Goal: Information Seeking & Learning: Understand process/instructions

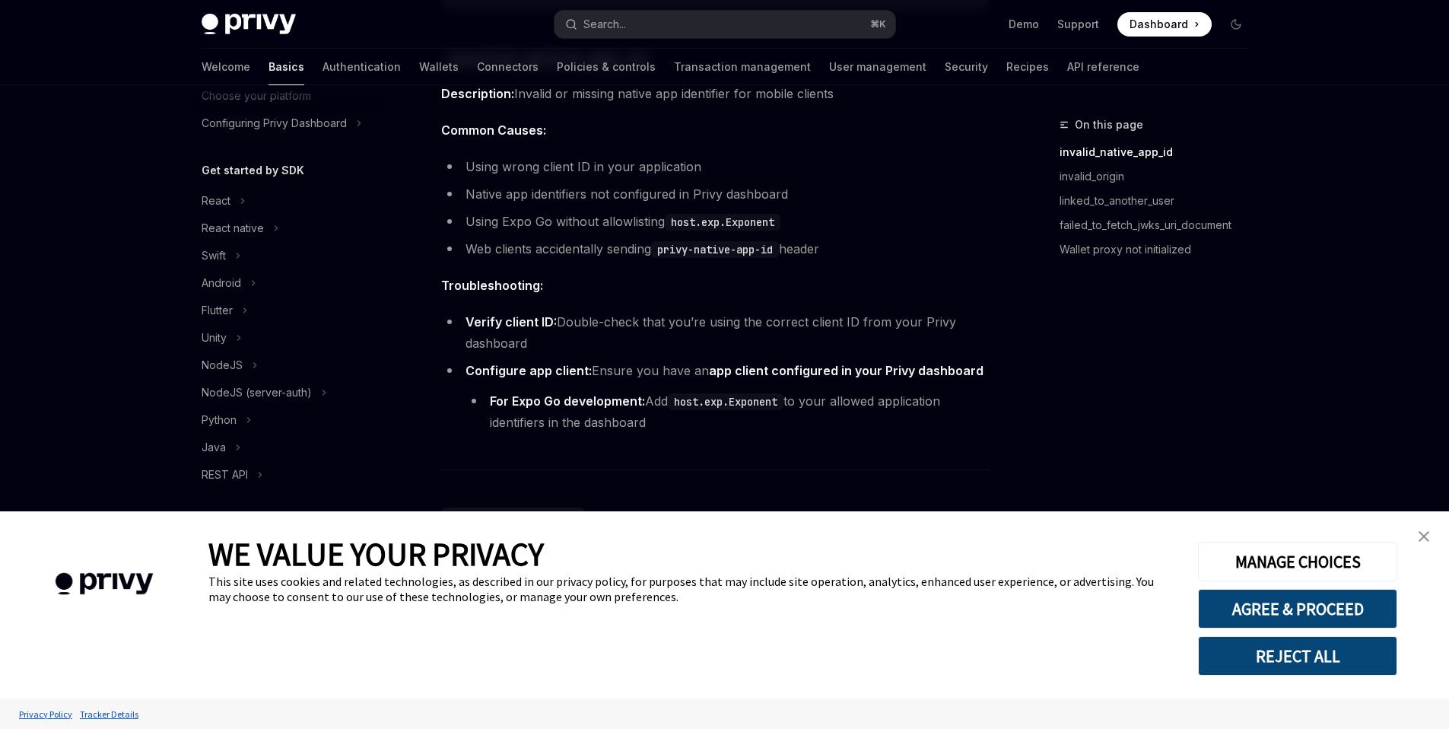
scroll to position [297, 0]
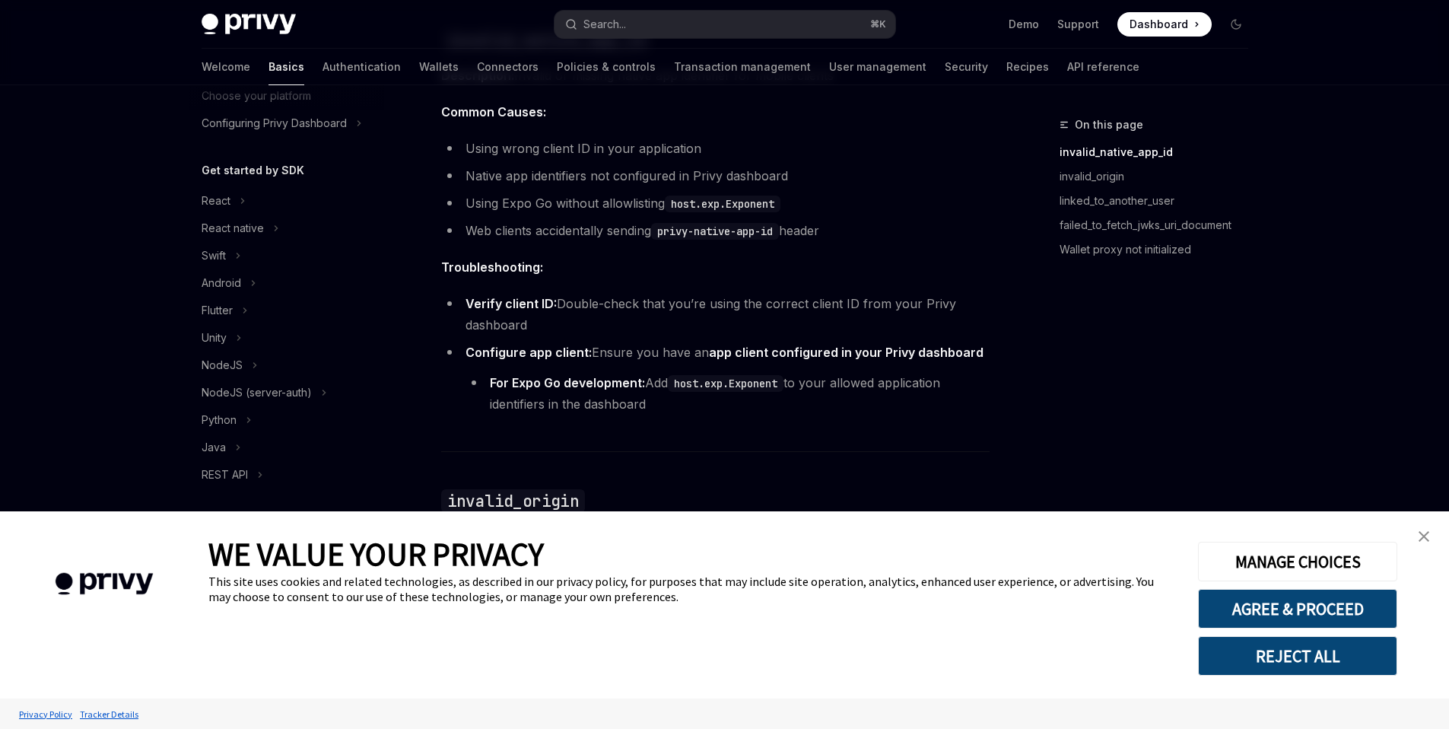
click at [1419, 531] on img "close banner" at bounding box center [1424, 536] width 11 height 11
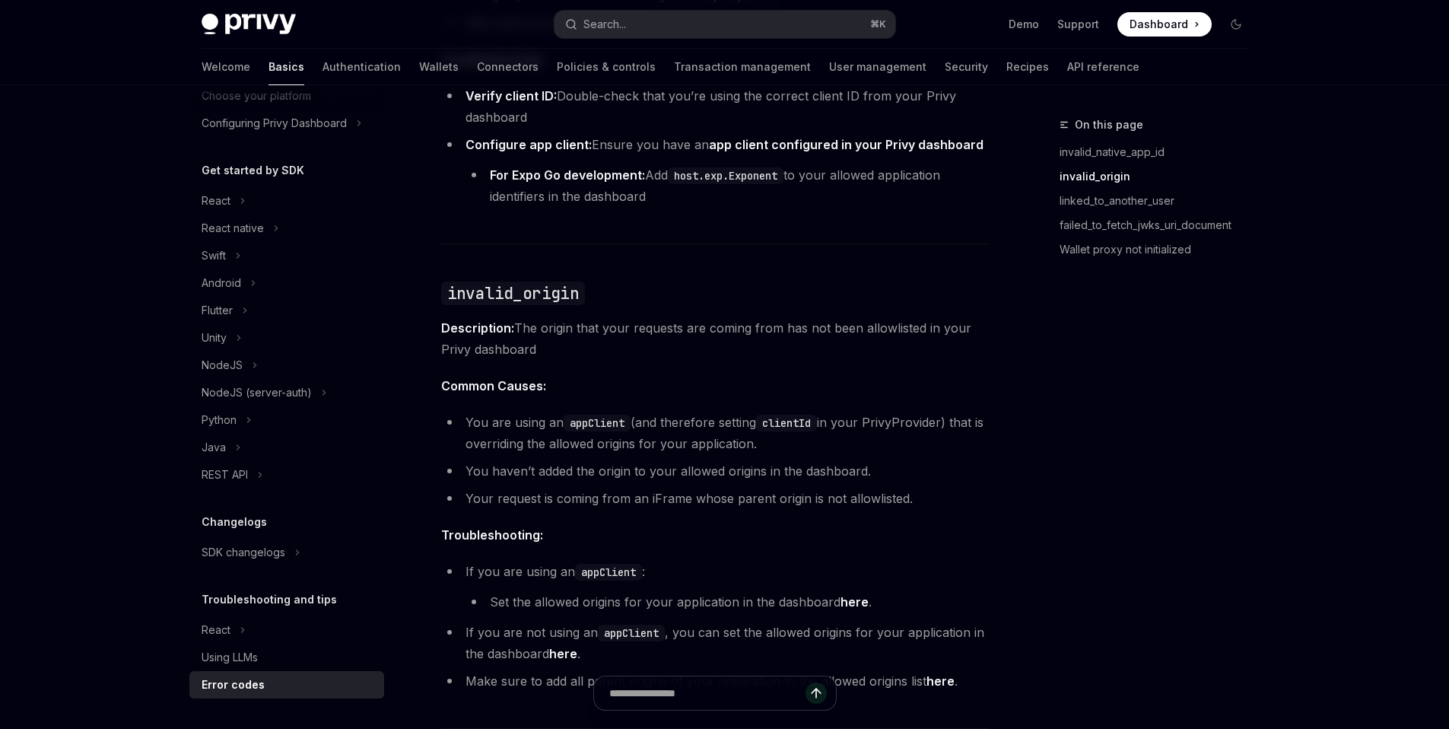
scroll to position [503, 0]
type textarea "*"
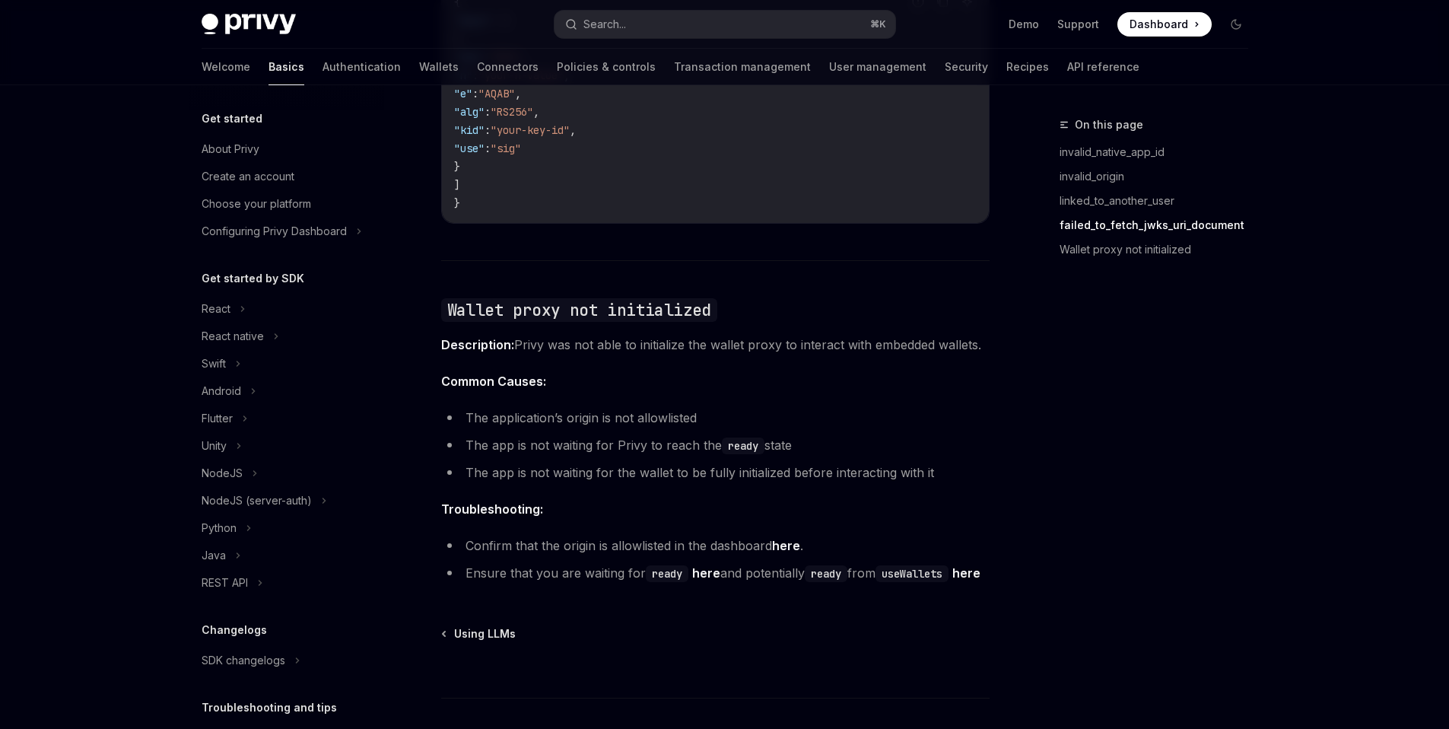
scroll to position [2341, 0]
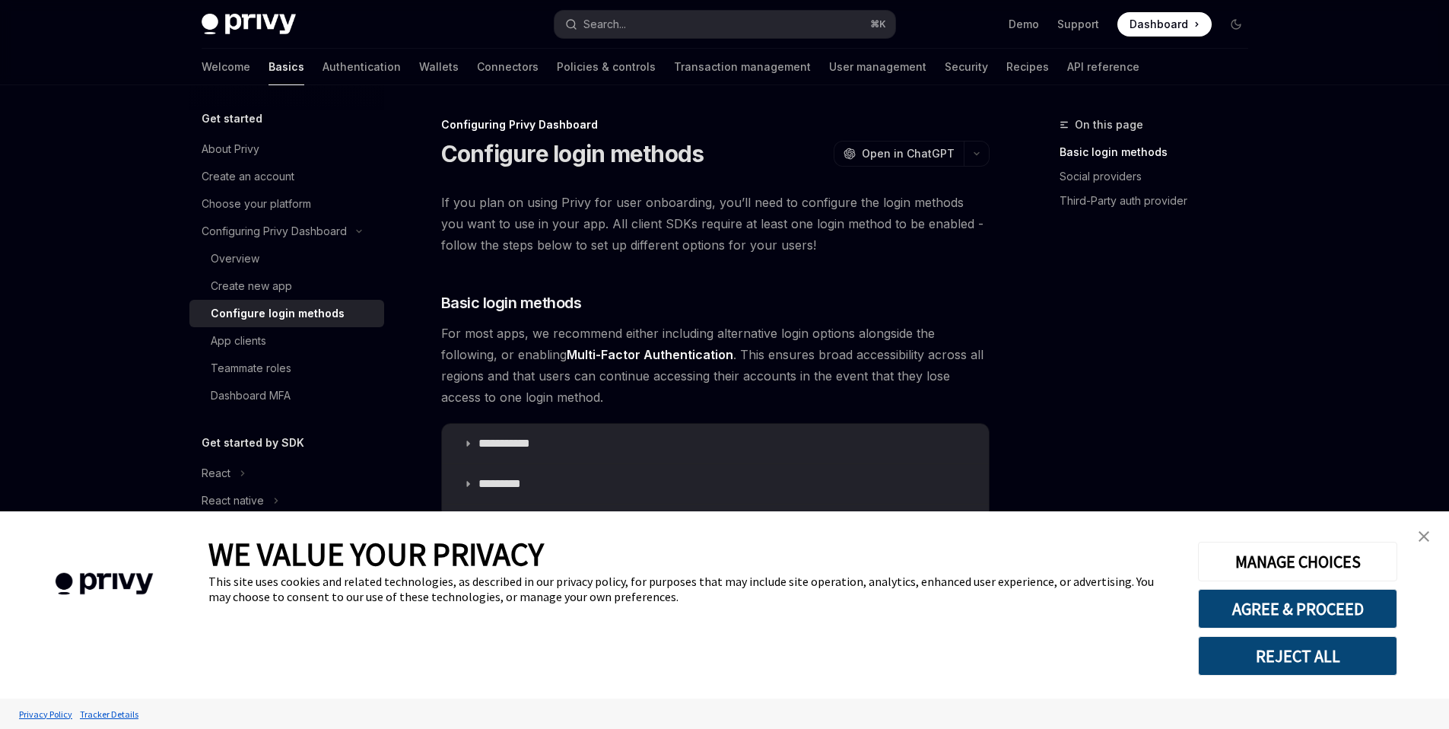
type textarea "*"
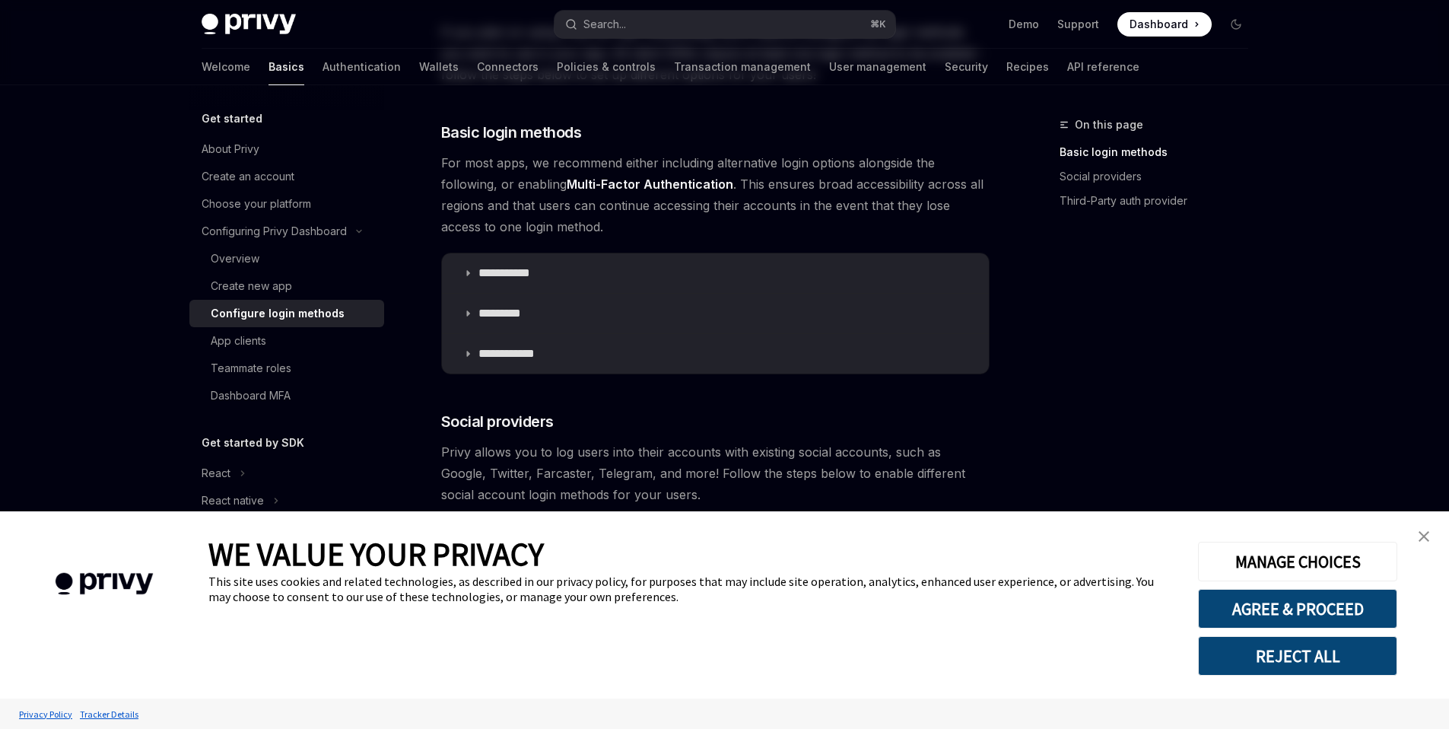
scroll to position [313, 0]
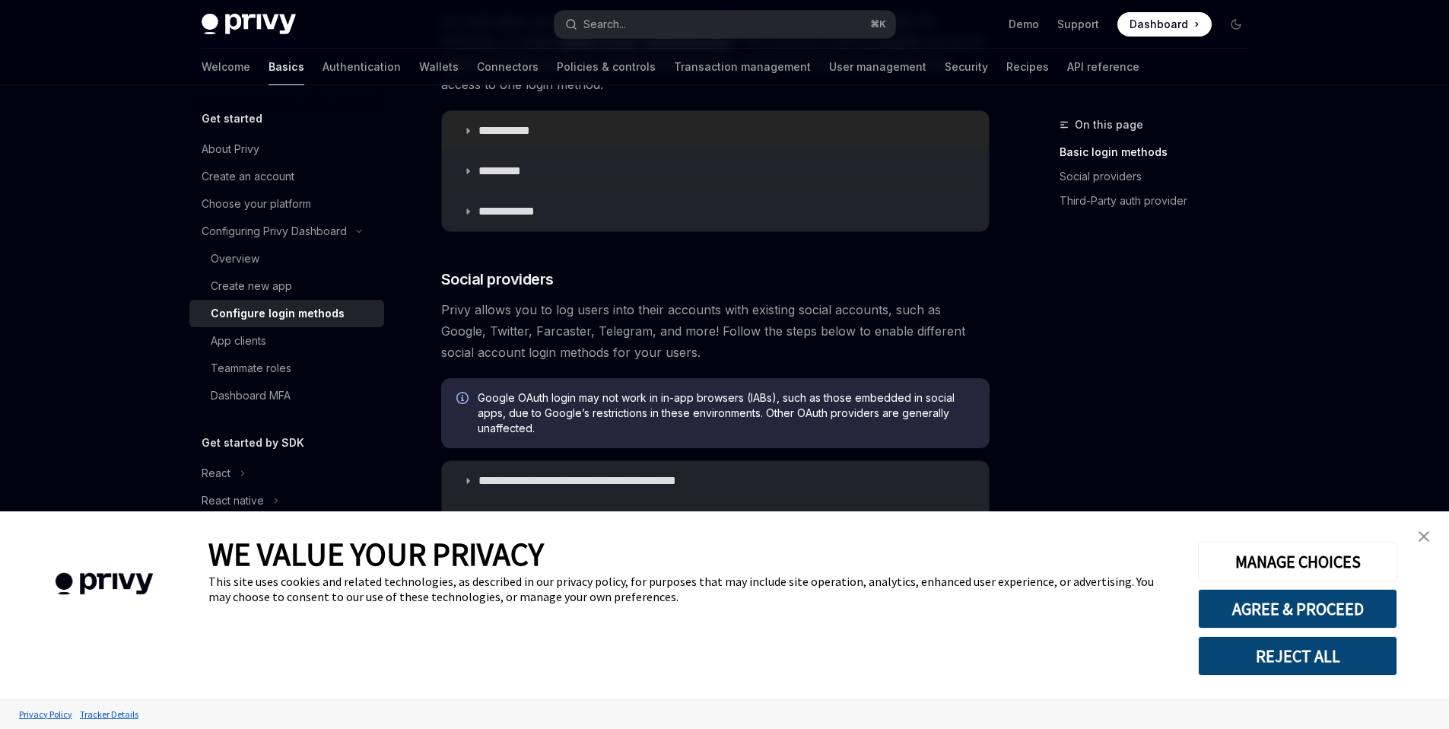
click at [530, 134] on p "**********" at bounding box center [509, 130] width 63 height 15
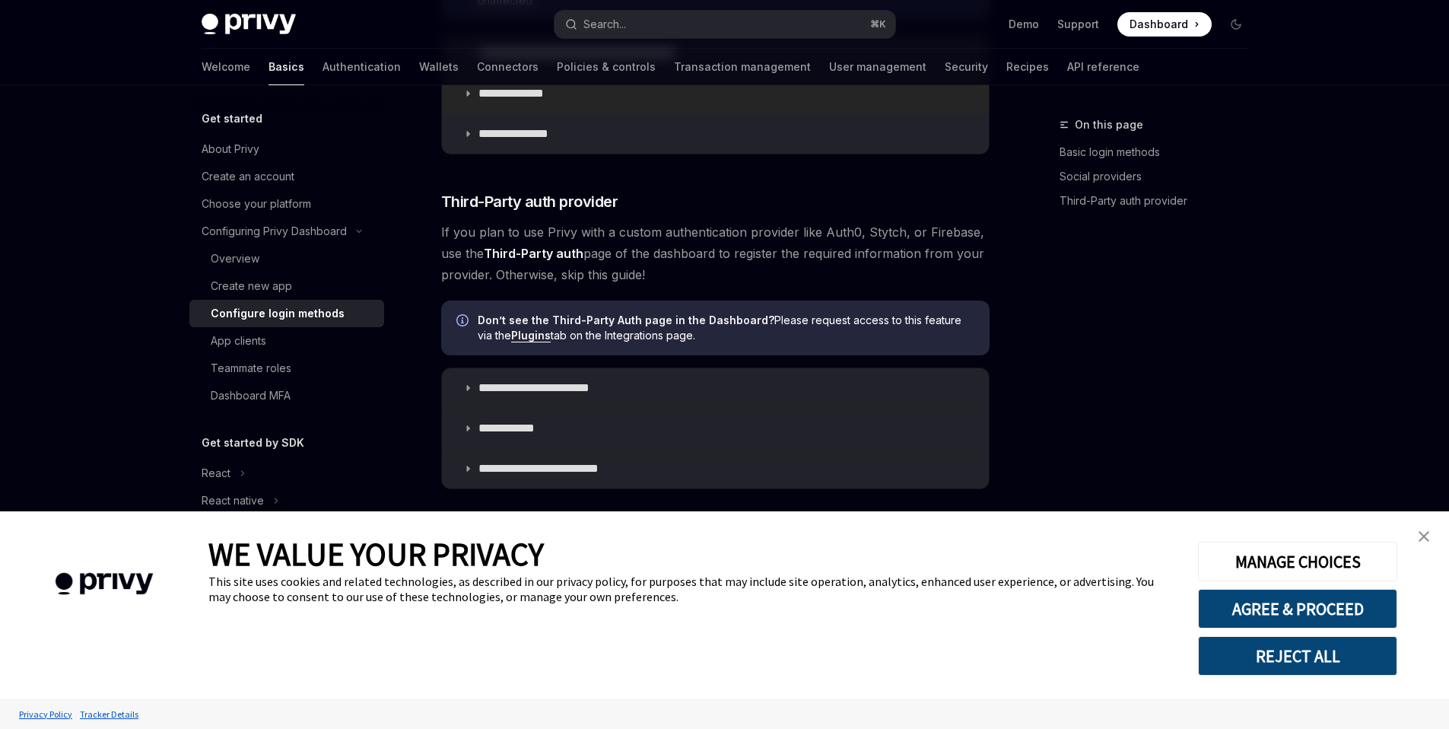
scroll to position [1178, 0]
